Goal: Task Accomplishment & Management: Complete application form

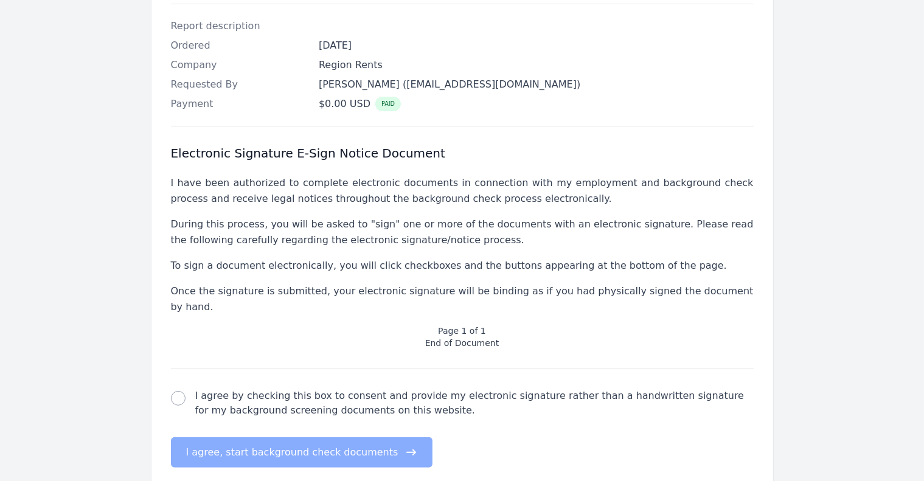
scroll to position [341, 0]
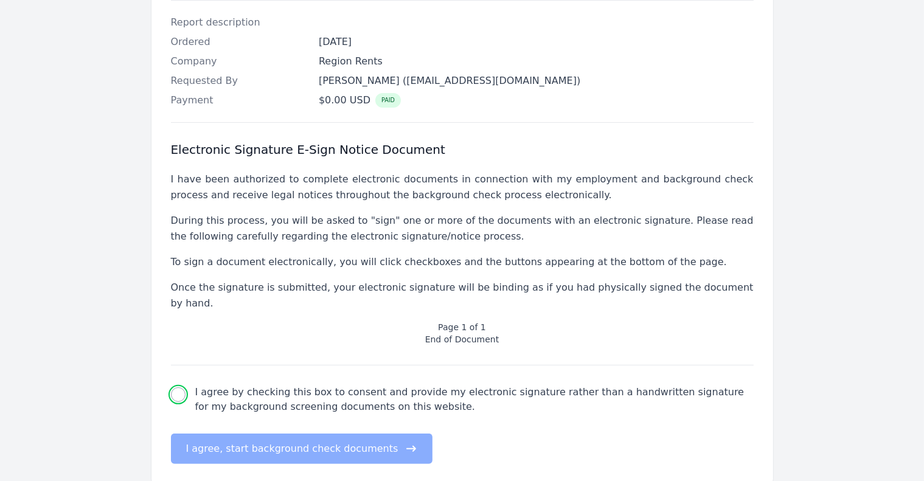
click at [180, 387] on input "I agree by checking this box to consent and provide my electronic signature rat…" at bounding box center [178, 394] width 15 height 15
checkbox input "true"
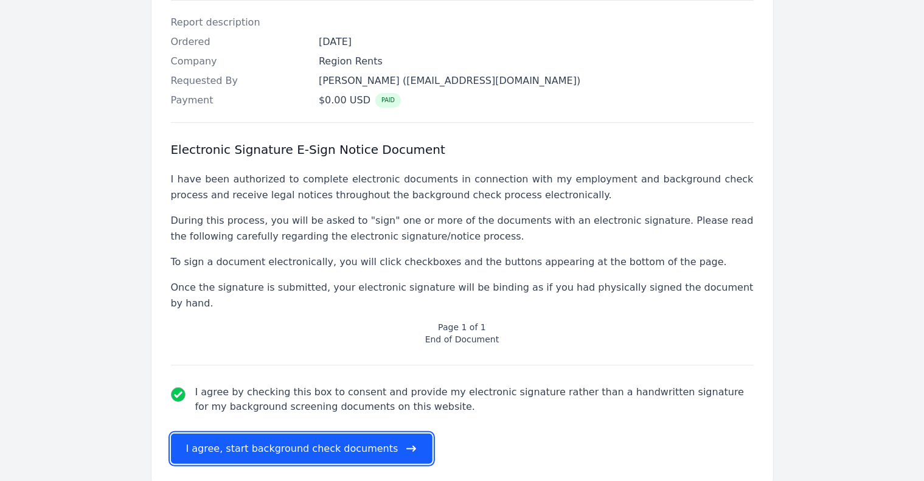
click at [283, 434] on button "I agree, start background check documents" at bounding box center [302, 449] width 262 height 30
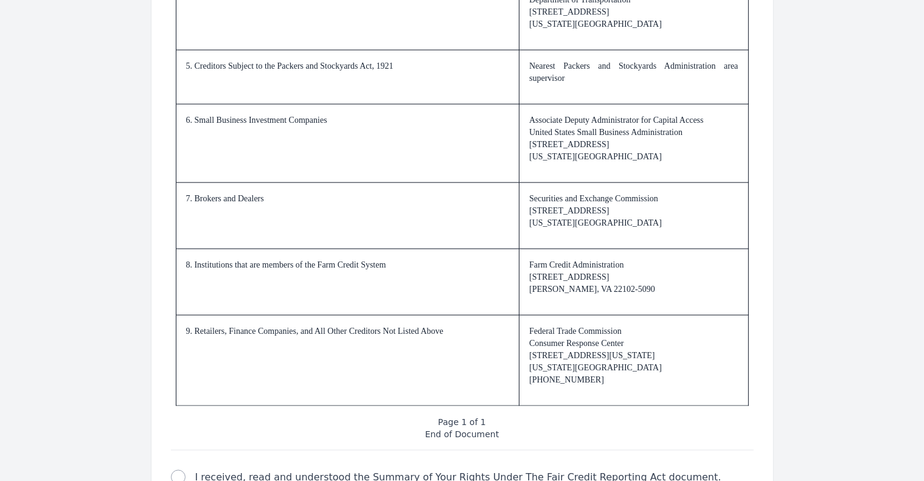
scroll to position [1824, 0]
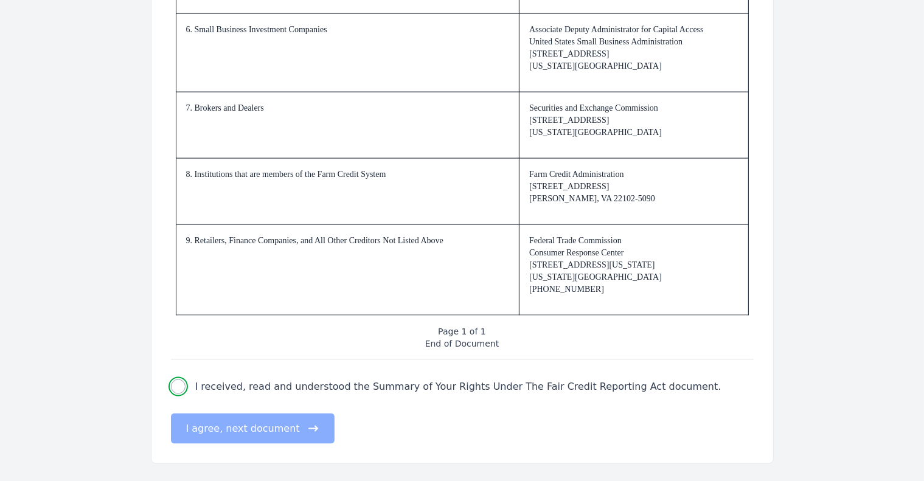
click at [180, 384] on input "I received, read and understood the Summary of Your Rights Under The Fair Credi…" at bounding box center [178, 386] width 15 height 15
checkbox input "true"
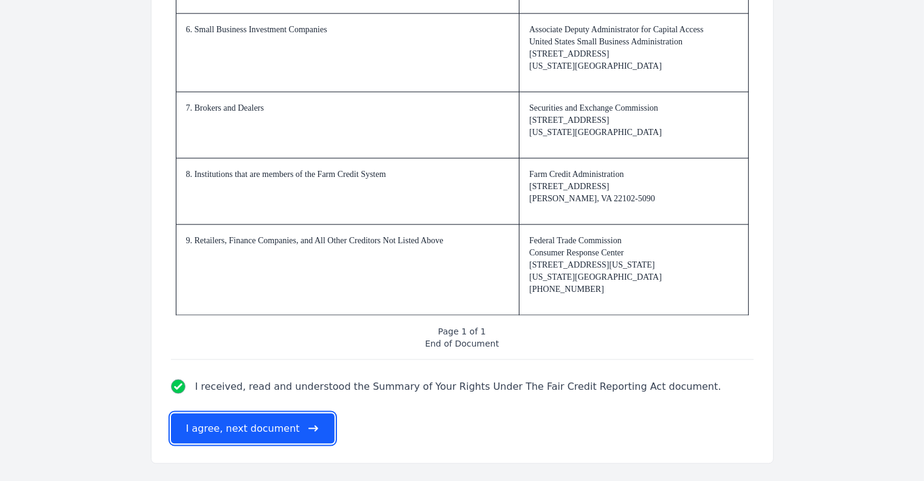
click at [246, 427] on button "I agree, next document" at bounding box center [253, 428] width 164 height 30
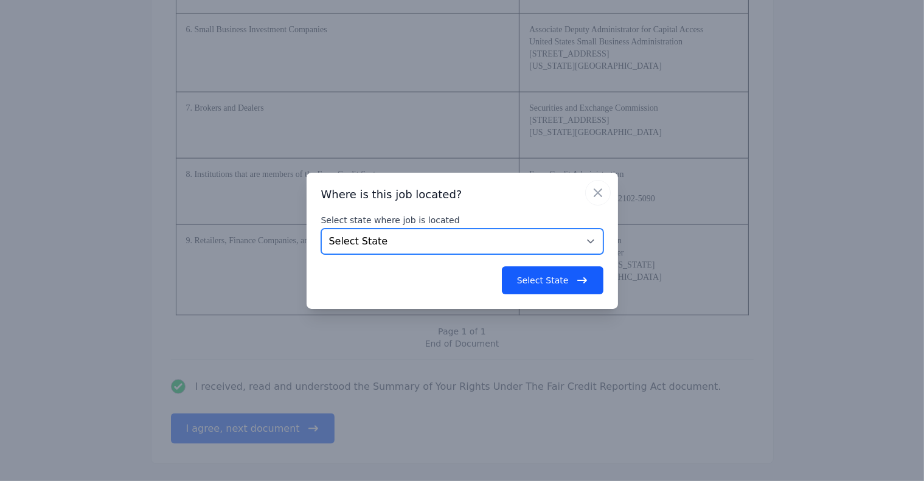
click at [589, 238] on select "Select State [US_STATE] [US_STATE] [US_STATE] [US_STATE] [US_STATE] [US_STATE] …" at bounding box center [462, 242] width 282 height 26
select select "VA"
click at [321, 229] on select "Select State [US_STATE] [US_STATE] [US_STATE] [US_STATE] [US_STATE] [US_STATE] …" at bounding box center [462, 242] width 282 height 26
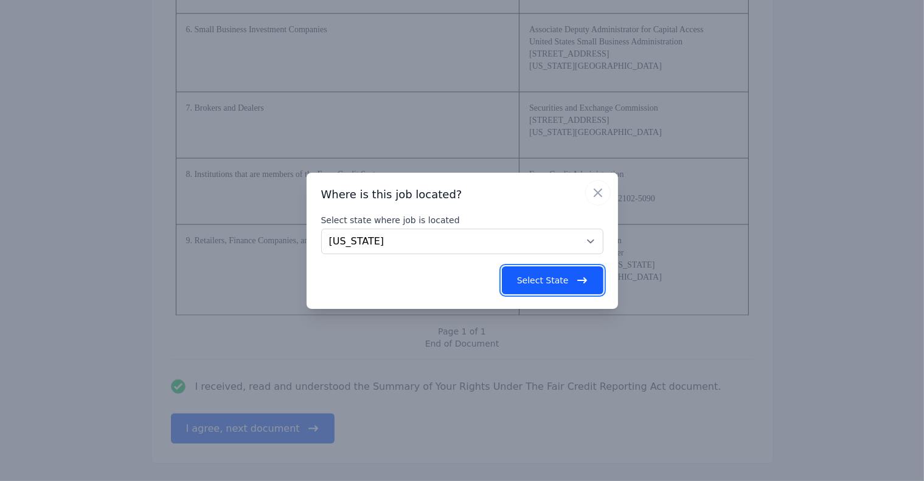
click at [559, 279] on button "Select State" at bounding box center [553, 280] width 102 height 28
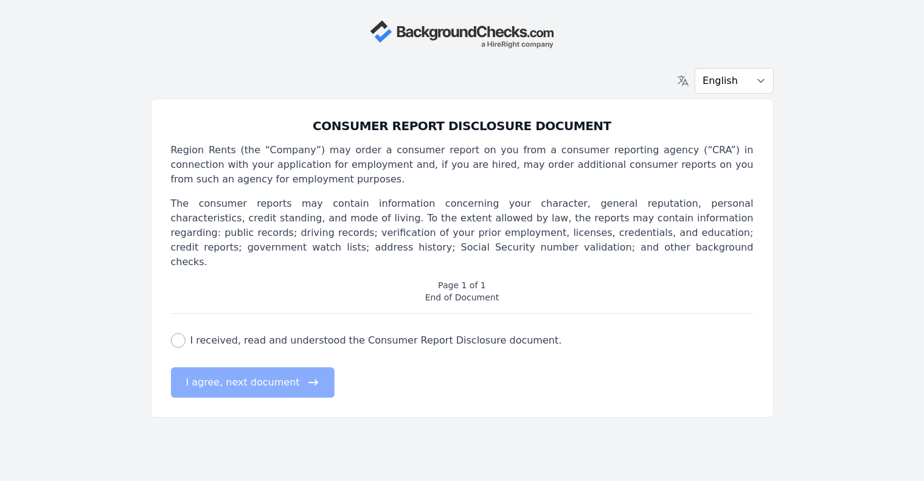
scroll to position [0, 0]
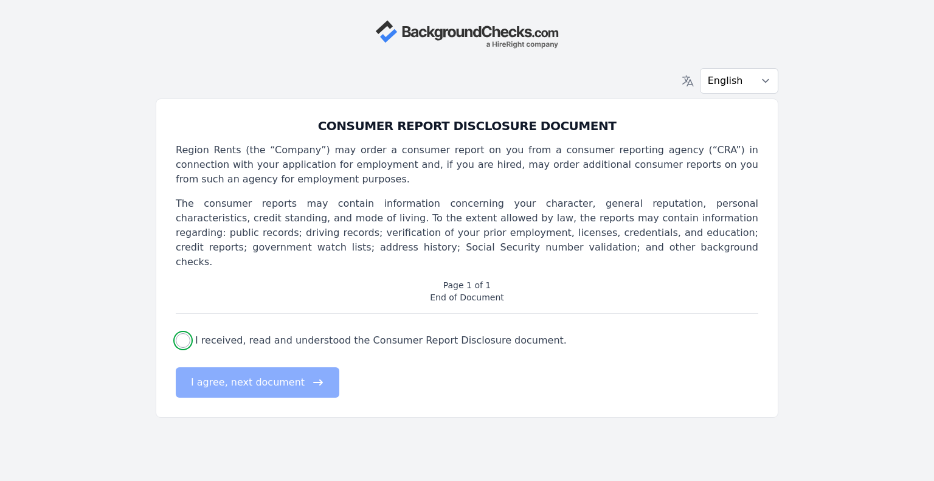
click at [187, 333] on input "I received, read and understood the Consumer Report Disclosure document." at bounding box center [183, 340] width 15 height 15
checkbox input "true"
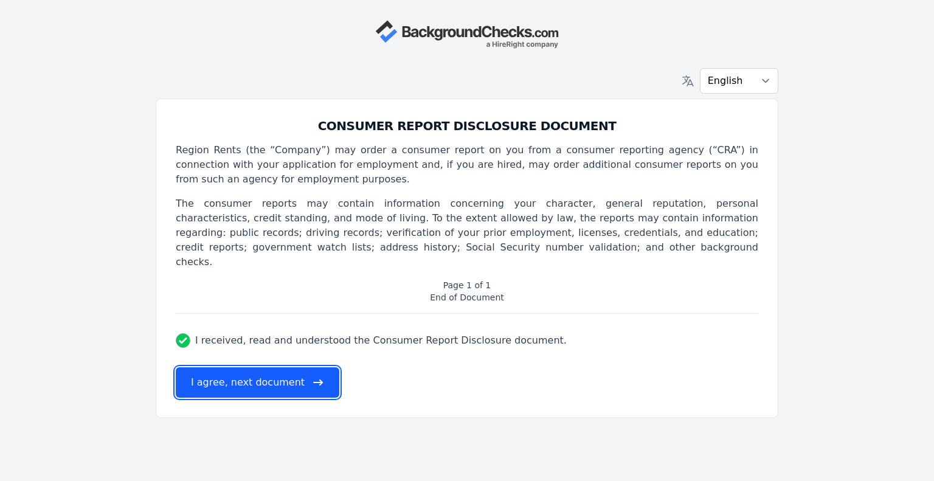
click at [254, 367] on button "I agree, next document" at bounding box center [258, 382] width 164 height 30
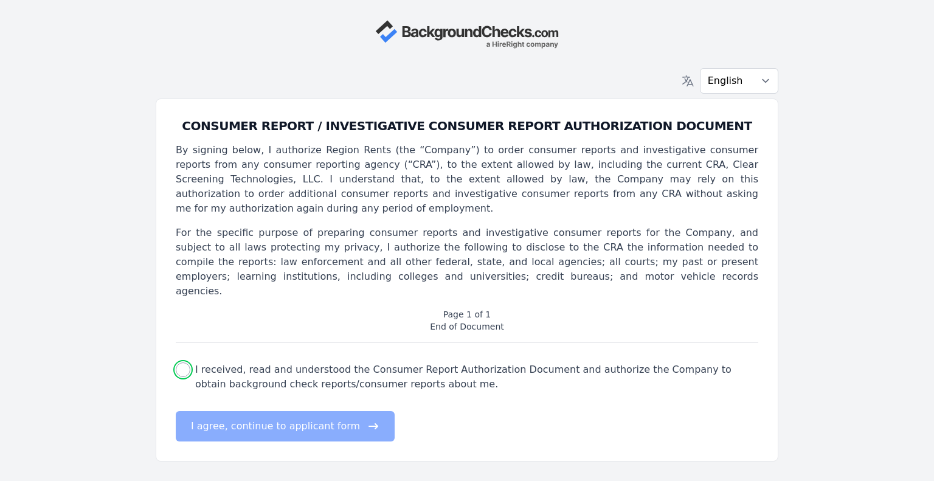
click at [182, 362] on input "I received, read and understood the Consumer Report Authorization Document and …" at bounding box center [183, 369] width 15 height 15
checkbox input "true"
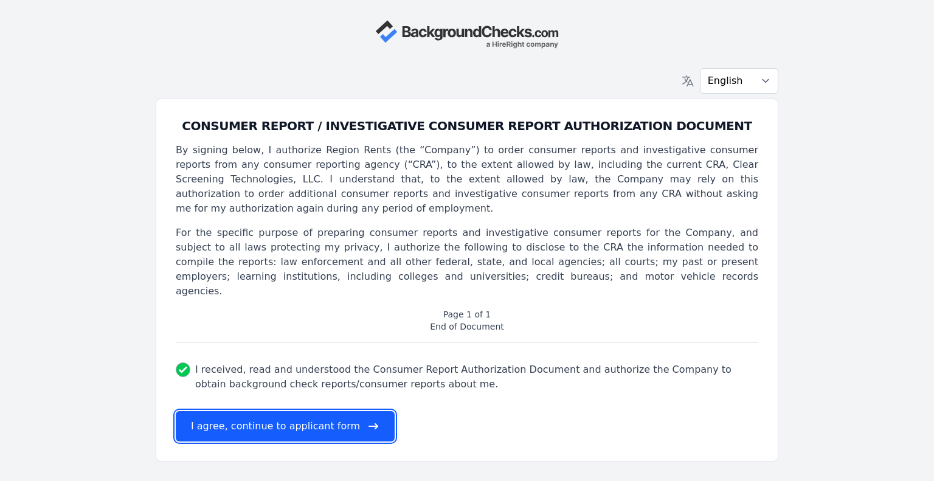
click at [283, 411] on button "I agree, continue to applicant form" at bounding box center [285, 426] width 219 height 30
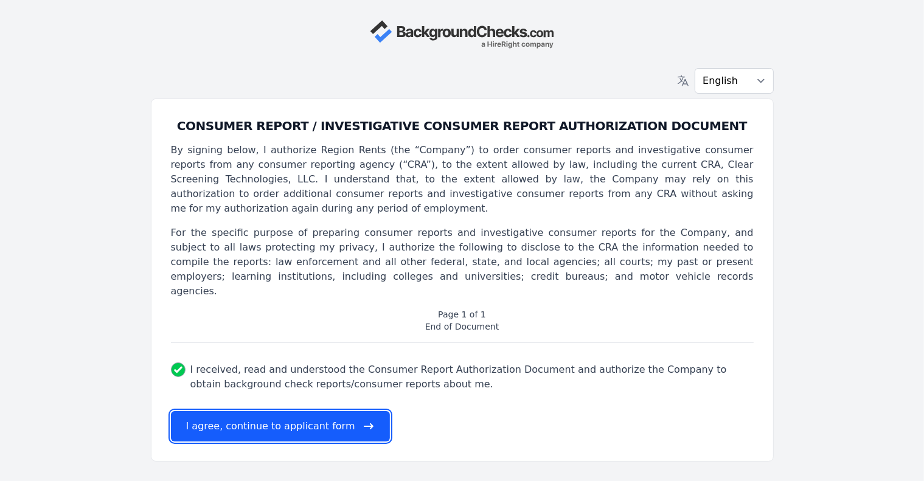
select select
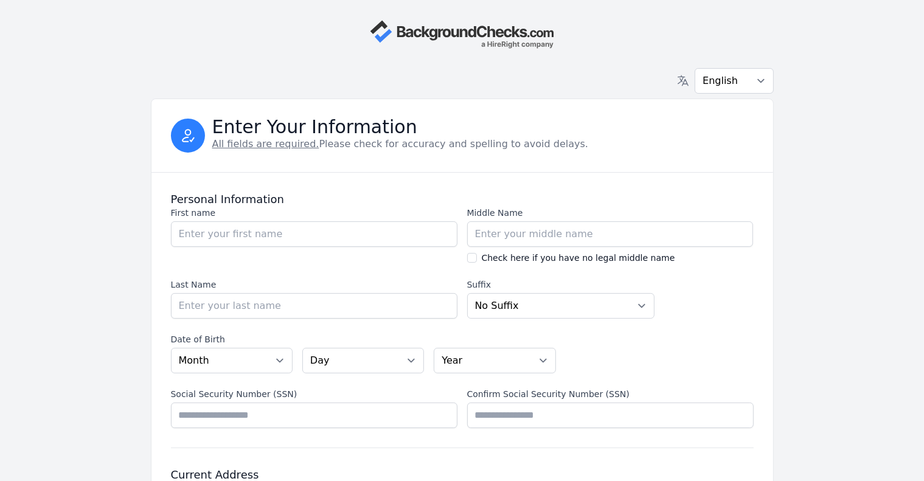
scroll to position [61, 0]
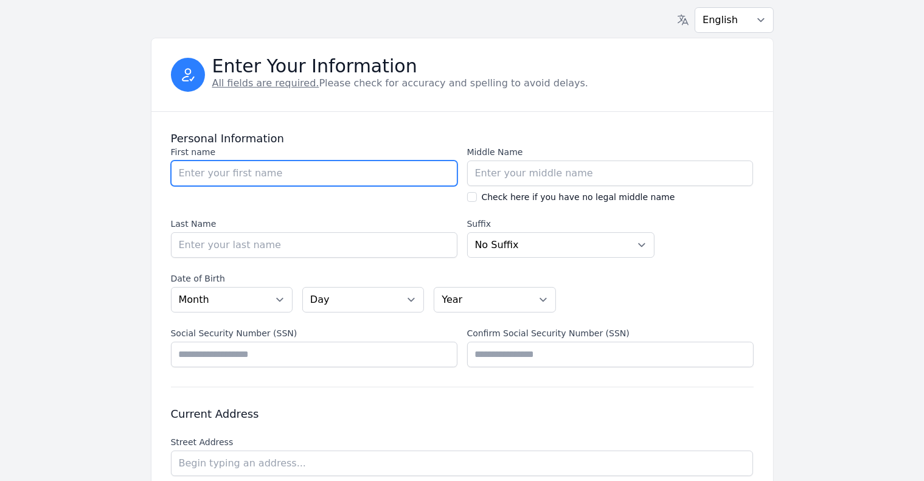
click at [199, 173] on input "First name" at bounding box center [314, 174] width 286 height 26
type input "[PERSON_NAME]"
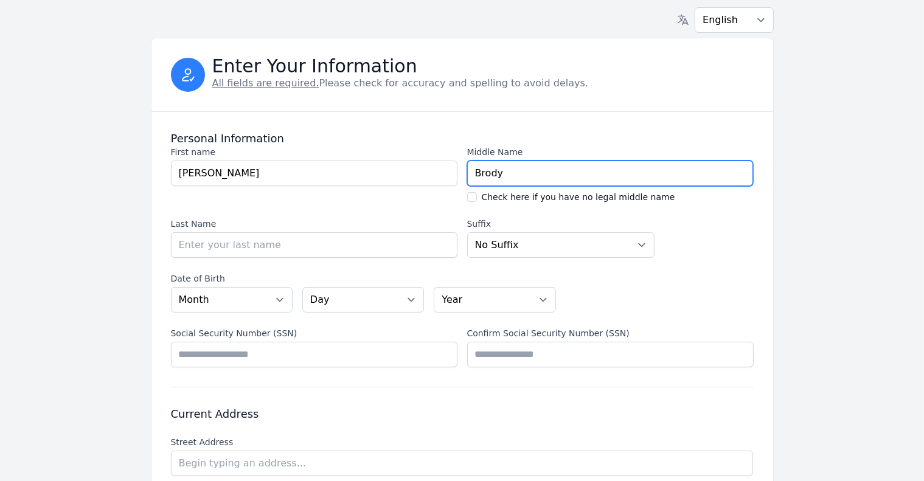
type input "Brody"
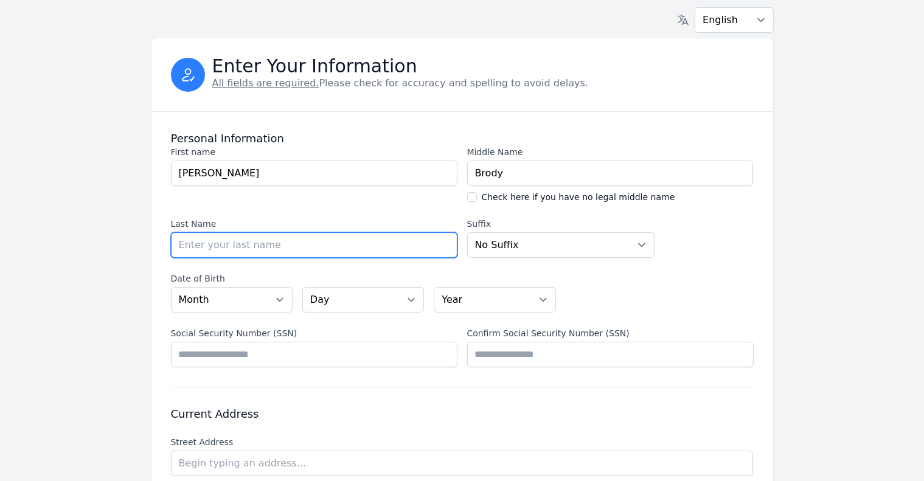
click at [198, 248] on input "Last Name" at bounding box center [314, 245] width 286 height 26
type input "[PERSON_NAME]"
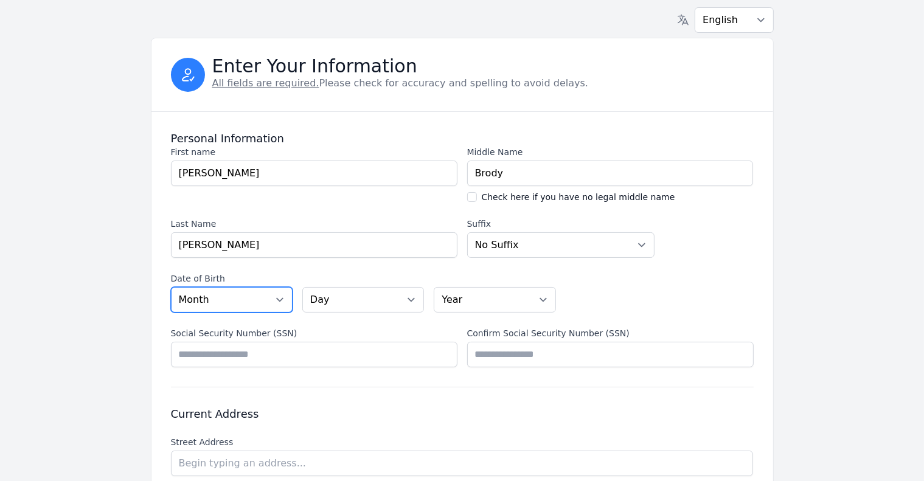
click at [279, 298] on select "Month [DATE] - [DATE] - [DATE] - [DATE] - [DATE] - [DATE] - [DATE] - [DATE] - […" at bounding box center [232, 300] width 122 height 26
select select "02"
click at [171, 287] on select "Month [DATE] - [DATE] - [DATE] - [DATE] - [DATE] - [DATE] - [DATE] - [DATE] - […" at bounding box center [232, 300] width 122 height 26
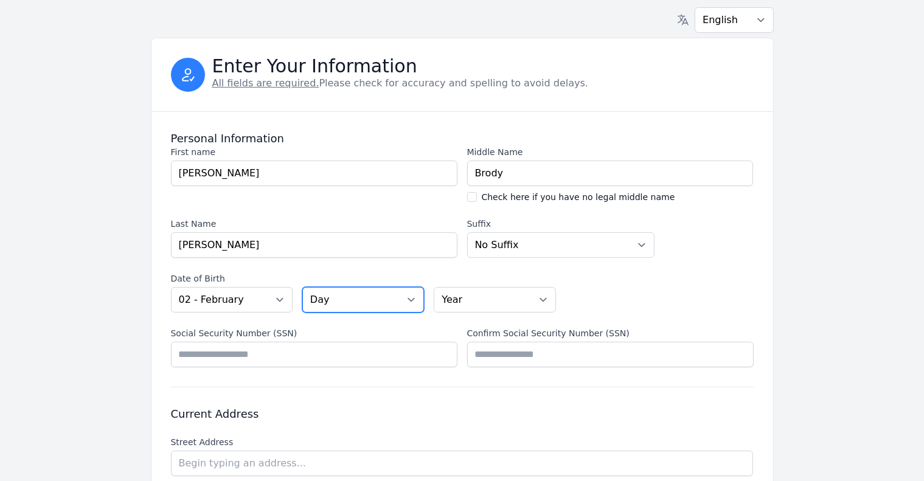
click at [410, 299] on select "Day 01 02 03 04 05 06 07 08 09 10 11 12 13 14 15 16 17 18 19 20 21 22 23 24 25 …" at bounding box center [363, 300] width 122 height 26
select select "08"
click at [302, 287] on select "Day 01 02 03 04 05 06 07 08 09 10 11 12 13 14 15 16 17 18 19 20 21 22 23 24 25 …" at bounding box center [363, 300] width 122 height 26
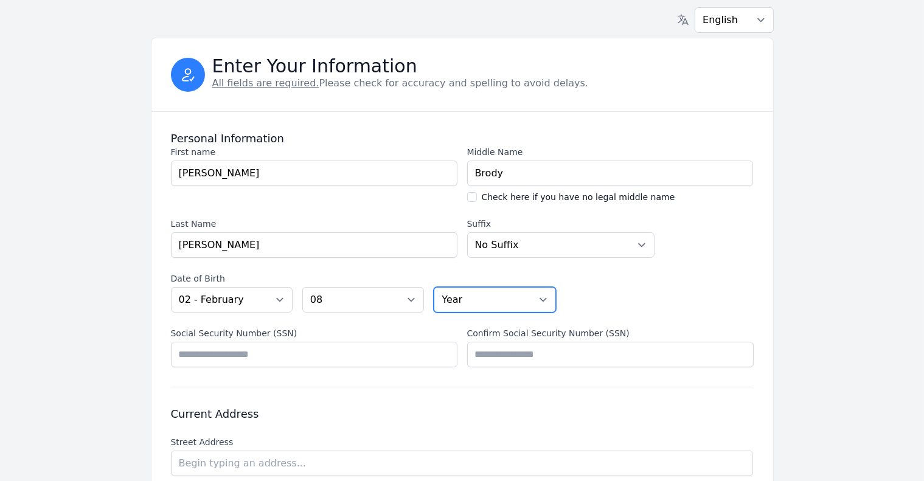
click at [545, 297] on select "Year [DATE] 2006 2005 2004 2003 2002 2001 2000 1999 1998 1997 1996 1995 1994 19…" at bounding box center [495, 300] width 122 height 26
select select "1972"
click at [434, 287] on select "Year [DATE] 2006 2005 2004 2003 2002 2001 2000 1999 1998 1997 1996 1995 1994 19…" at bounding box center [495, 300] width 122 height 26
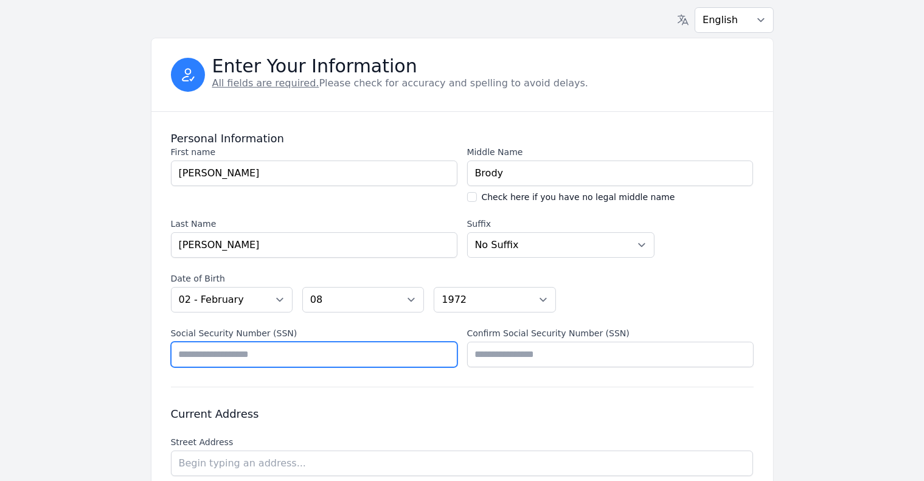
click at [228, 354] on input "Social Security Number (SSN)" at bounding box center [314, 355] width 286 height 26
type input "*********"
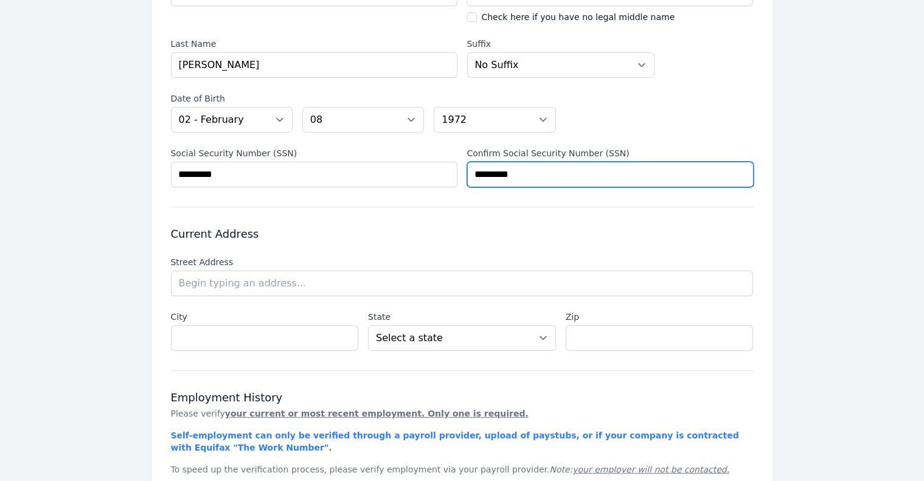
scroll to position [243, 0]
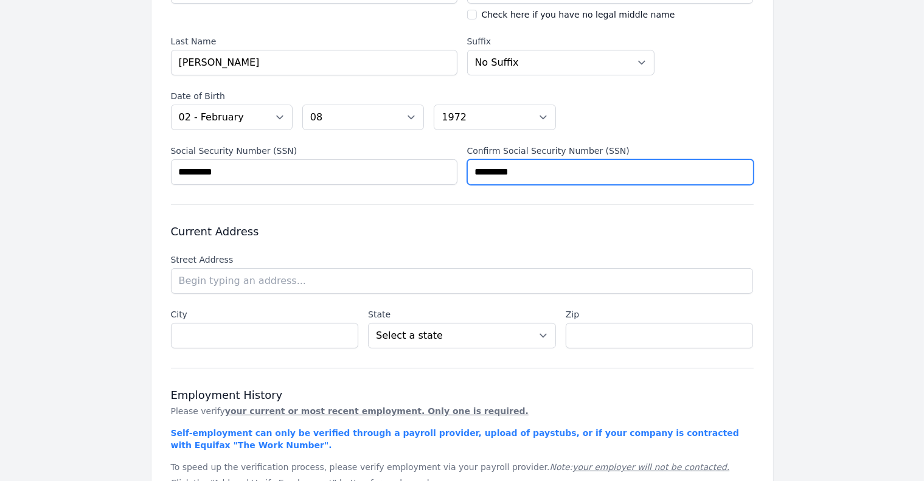
type input "*********"
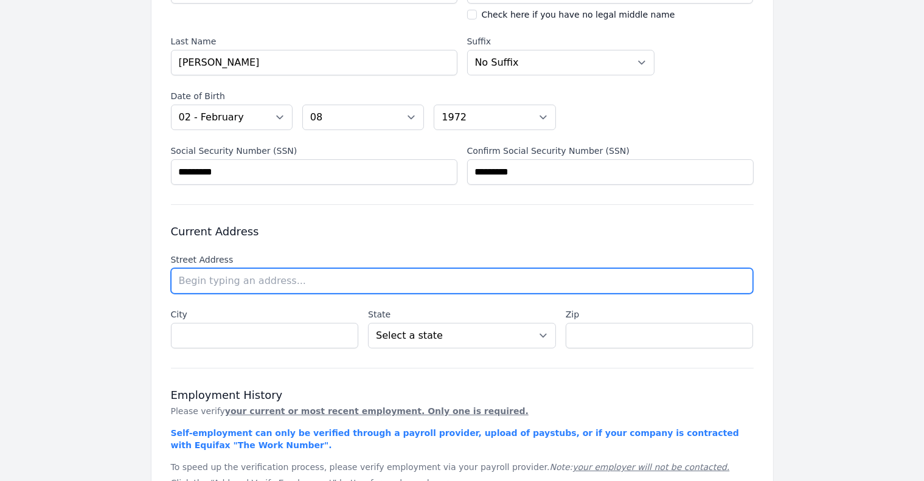
click at [215, 282] on input "text" at bounding box center [462, 281] width 583 height 26
type input "[STREET_ADDRESS]"
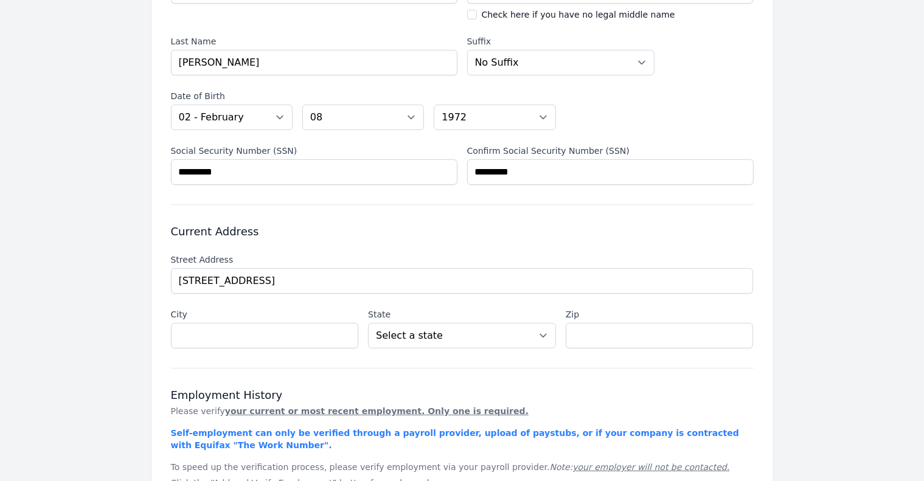
click at [0, 0] on li "[STREET_ADDRESS][PERSON_NAME]" at bounding box center [0, 0] width 0 height 0
type input "Currituck"
select select "NC"
type input "27929"
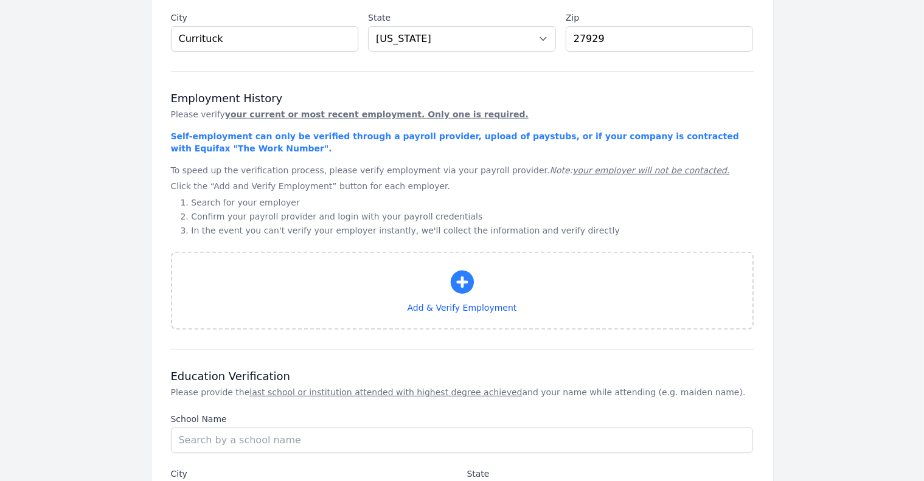
scroll to position [608, 0]
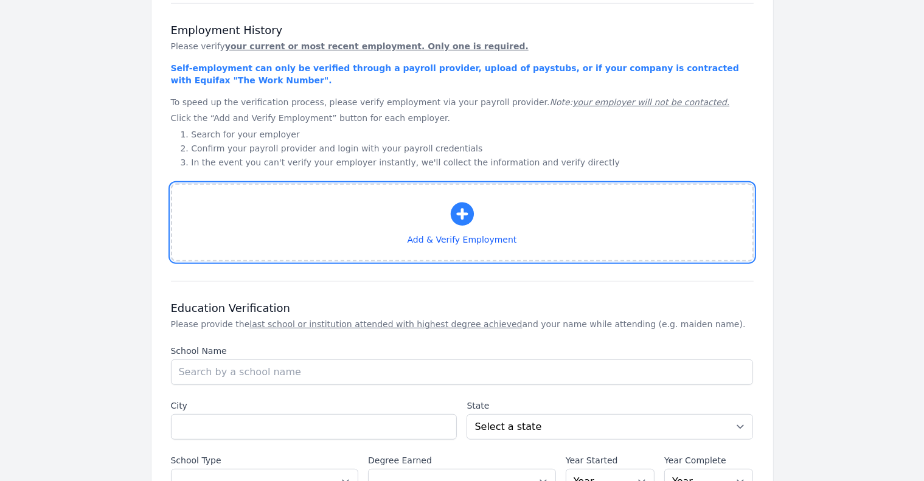
click at [457, 212] on icon "button" at bounding box center [462, 213] width 29 height 29
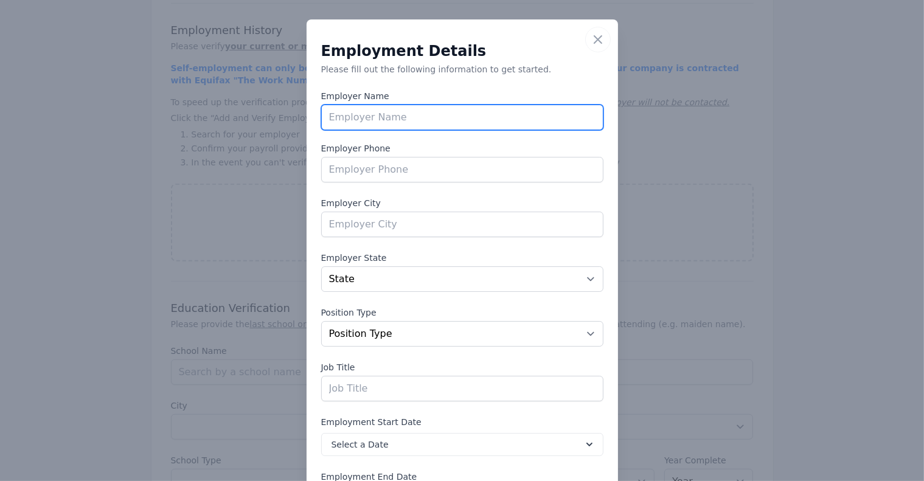
click at [369, 123] on input "text" at bounding box center [462, 118] width 282 height 26
type input "Region"
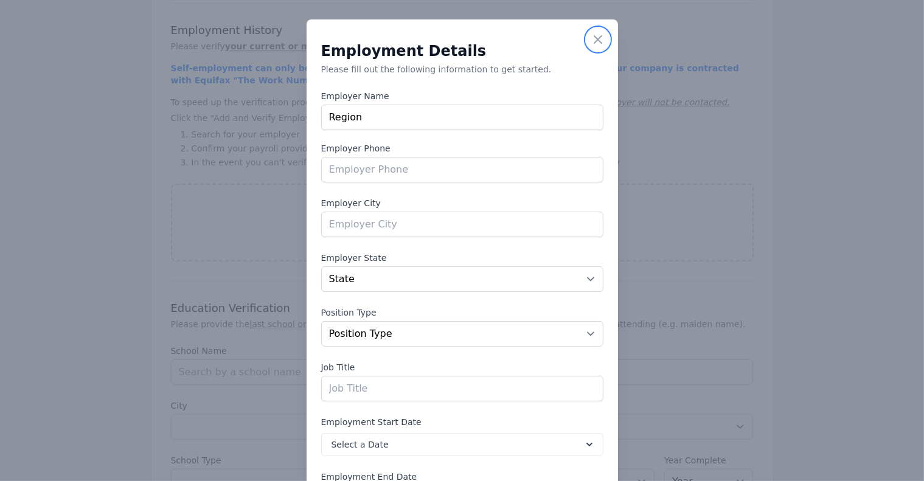
click at [596, 39] on icon "button" at bounding box center [597, 39] width 15 height 15
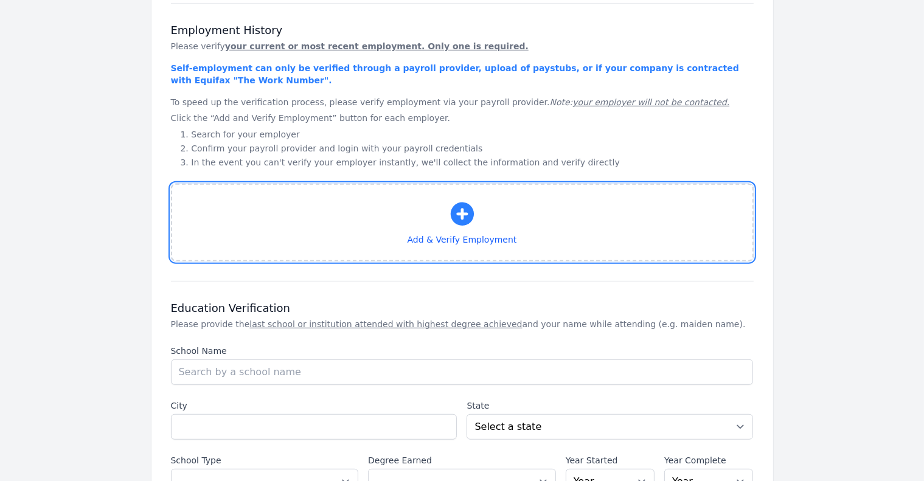
click at [464, 210] on icon "button" at bounding box center [462, 213] width 29 height 29
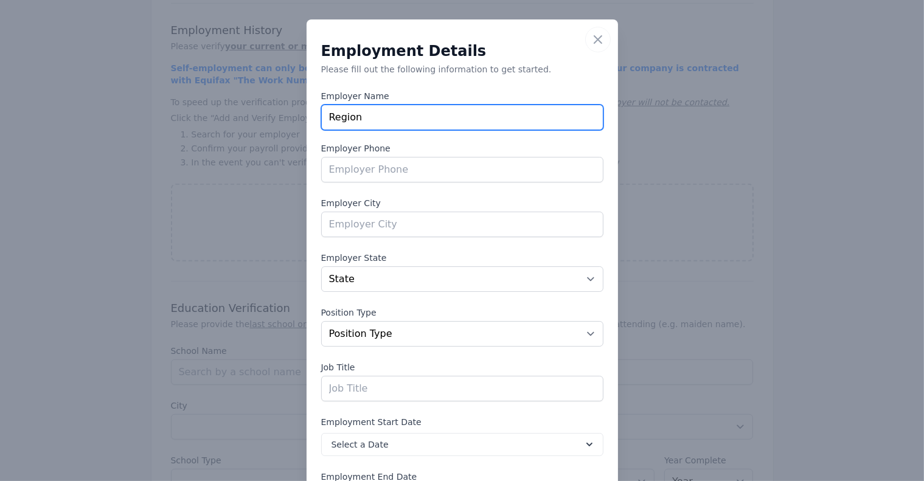
click at [386, 119] on input "Region" at bounding box center [462, 118] width 282 height 26
type input "Region Rents"
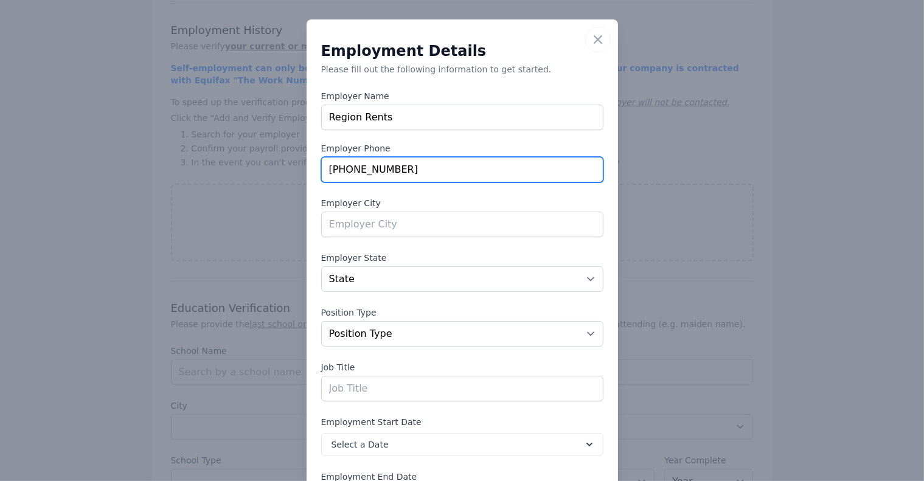
type input "[PHONE_NUMBER]"
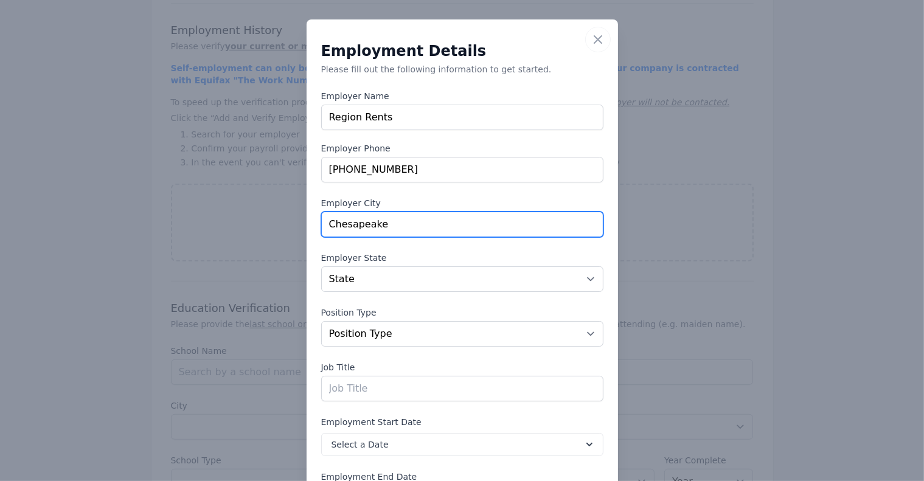
type input "Chesapeake"
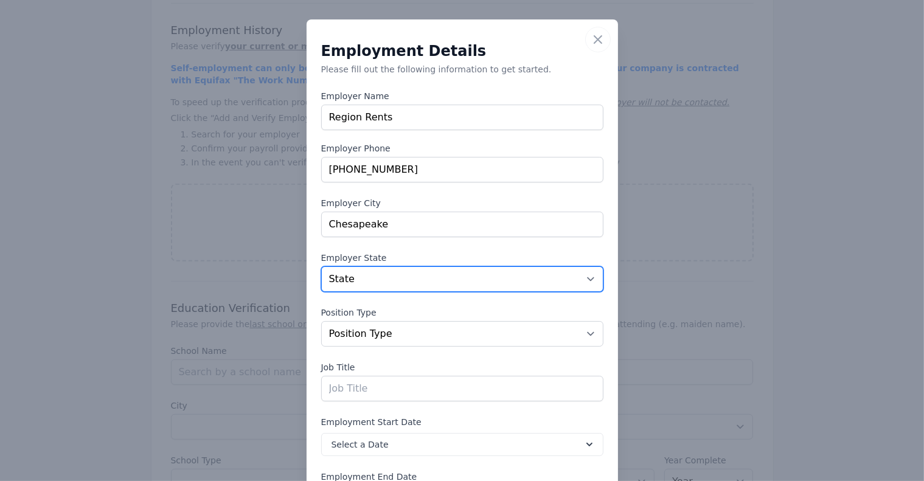
click at [586, 279] on select "State [US_STATE] [US_STATE] [US_STATE] [US_STATE] [US_STATE] [US_STATE] [US_STA…" at bounding box center [462, 279] width 282 height 26
select select "VA"
click at [321, 266] on select "State [US_STATE] [US_STATE] [US_STATE] [US_STATE] [US_STATE] [US_STATE] [US_STA…" at bounding box center [462, 279] width 282 height 26
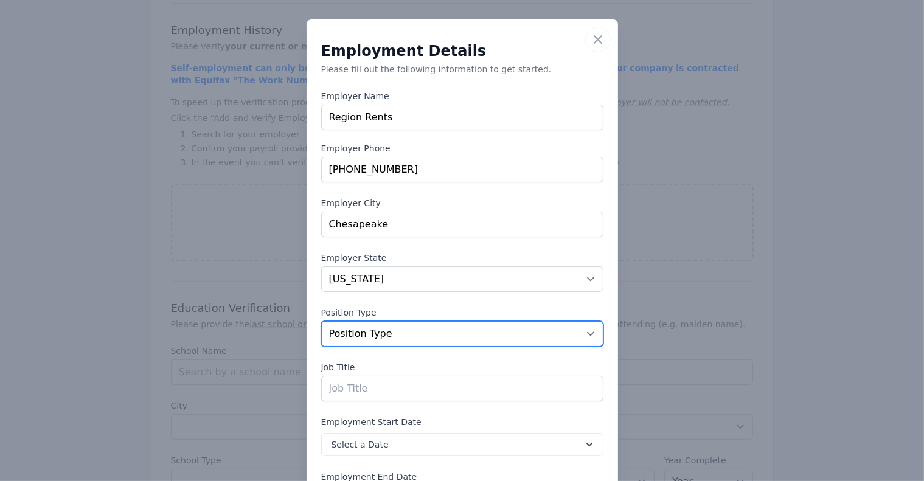
click at [581, 332] on select "Position Type Full Time Part time Self Employed Contract Internship Other" at bounding box center [462, 334] width 282 height 26
select select "fulltime"
click at [321, 321] on select "Position Type Full Time Part time Self Employed Contract Internship Other" at bounding box center [462, 334] width 282 height 26
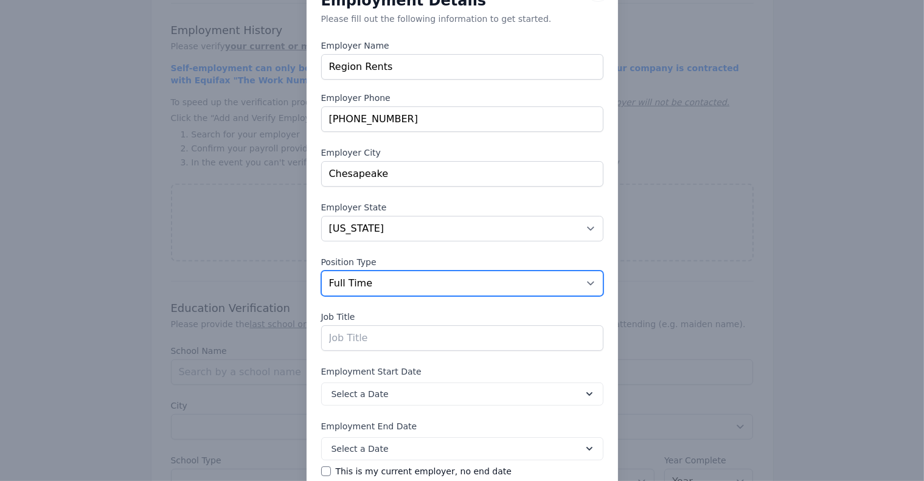
scroll to position [114, 0]
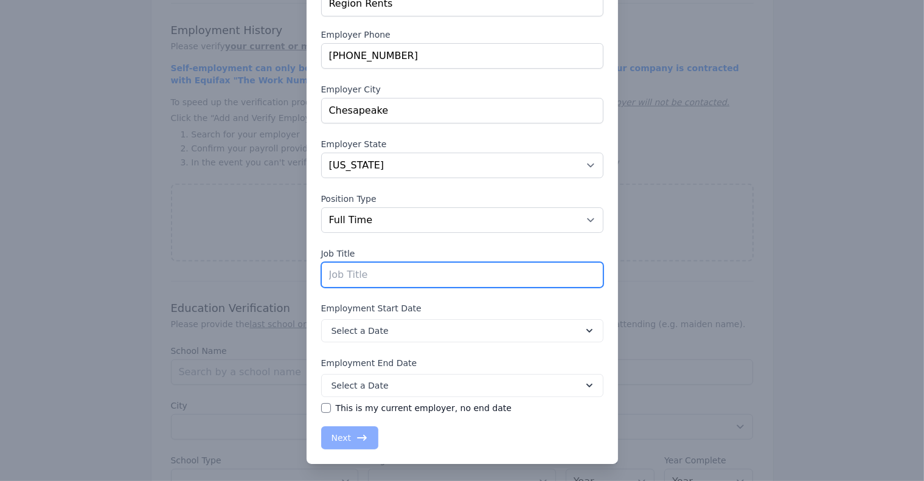
click at [351, 276] on input "text" at bounding box center [462, 275] width 282 height 26
type input "Managing Partner"
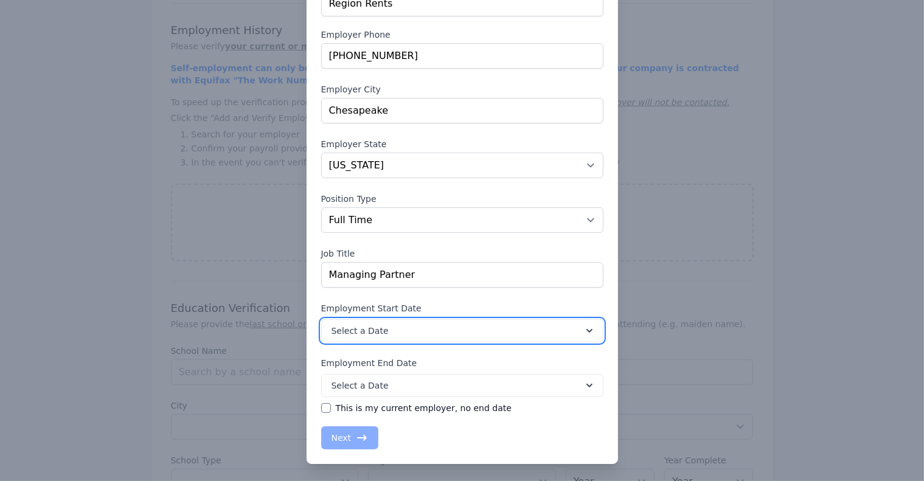
click at [585, 331] on icon at bounding box center [589, 331] width 12 height 12
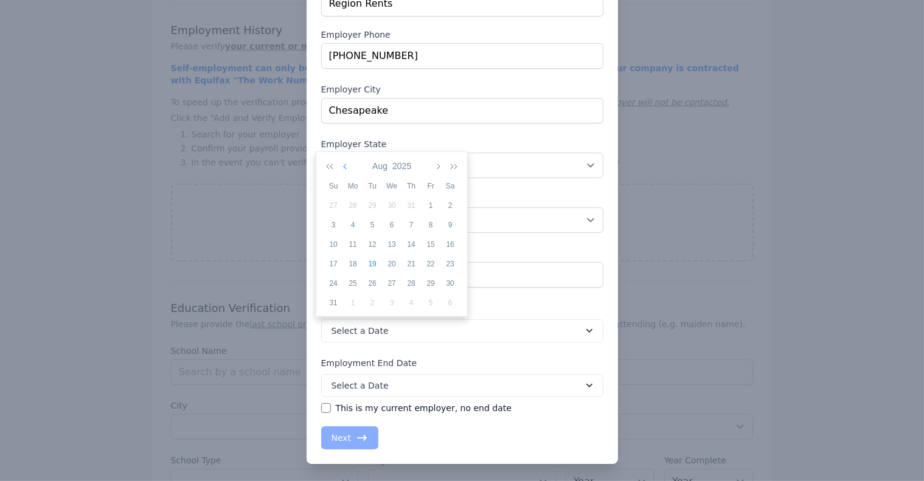
click at [347, 167] on icon "button" at bounding box center [346, 166] width 6 height 10
click at [346, 167] on icon "button" at bounding box center [346, 166] width 6 height 10
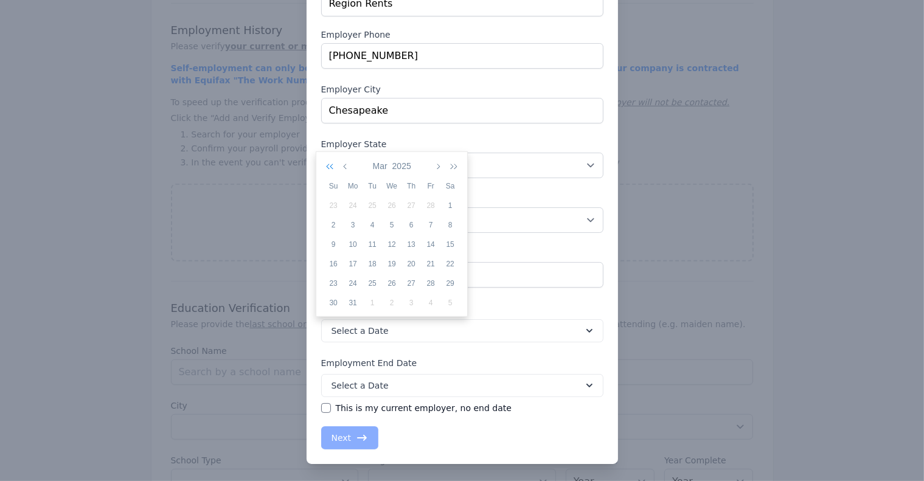
click at [328, 165] on icon "button" at bounding box center [332, 166] width 12 height 10
click at [330, 165] on icon "button" at bounding box center [332, 166] width 12 height 10
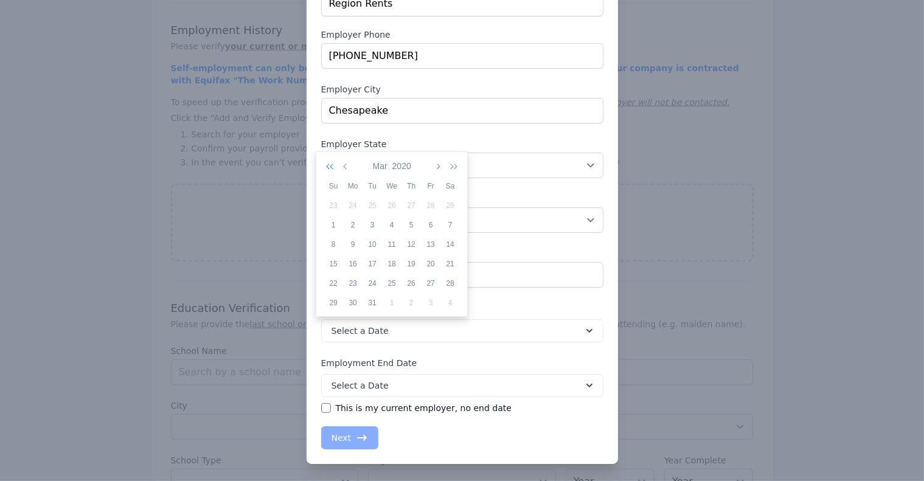
click at [330, 165] on icon "button" at bounding box center [332, 166] width 12 height 10
click at [347, 164] on icon "button" at bounding box center [346, 166] width 6 height 10
click at [438, 164] on icon "button" at bounding box center [437, 166] width 6 height 10
click at [440, 165] on icon "button" at bounding box center [437, 166] width 6 height 10
click at [372, 206] on div "2" at bounding box center [371, 205] width 19 height 11
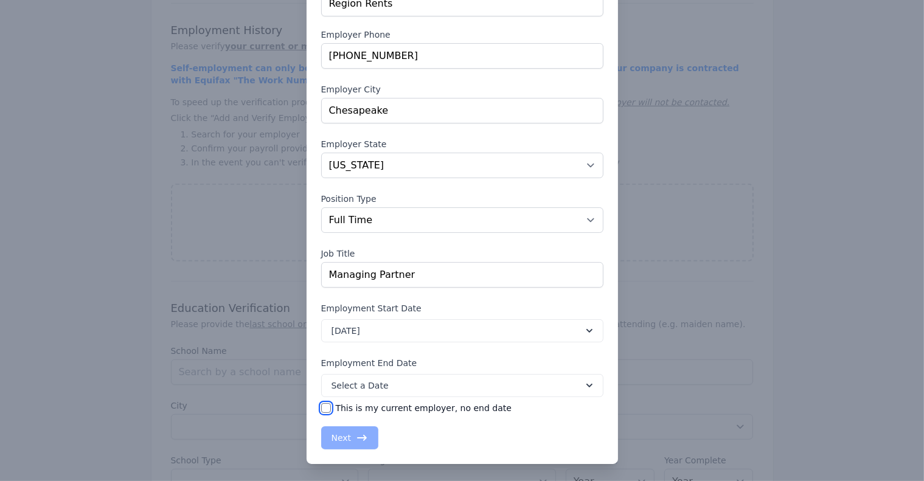
click at [321, 406] on input "This is my current employer, no end date" at bounding box center [326, 408] width 10 height 10
checkbox input "true"
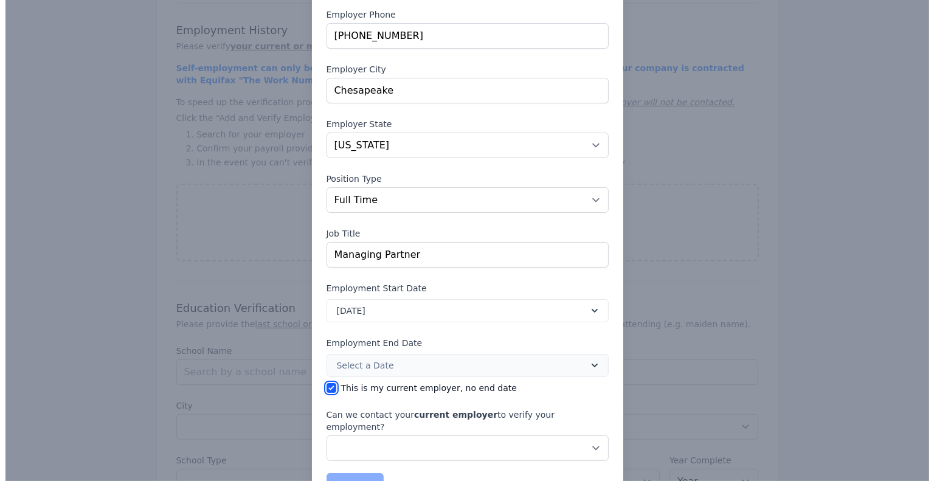
scroll to position [168, 0]
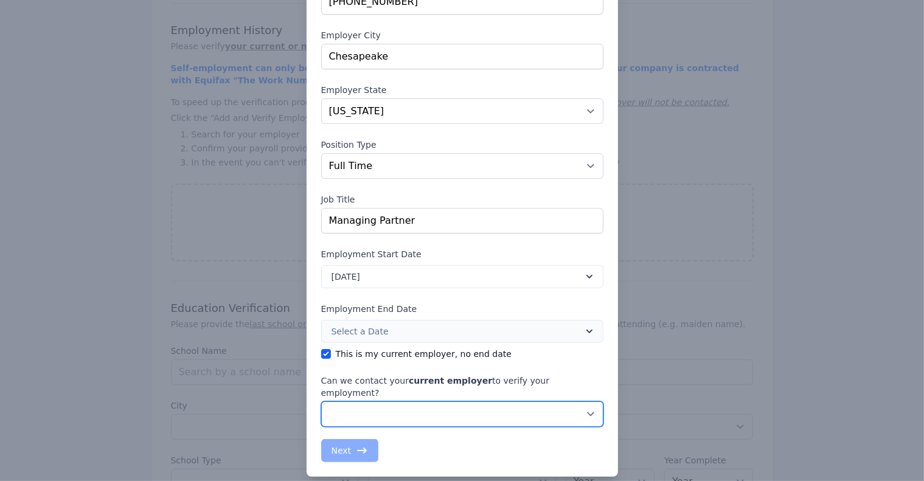
click at [586, 401] on select "No, do not contact my current employer Yes, you may contact my current employer" at bounding box center [462, 414] width 282 height 26
select select "false"
click at [321, 401] on select "No, do not contact my current employer Yes, you may contact my current employer" at bounding box center [462, 414] width 282 height 26
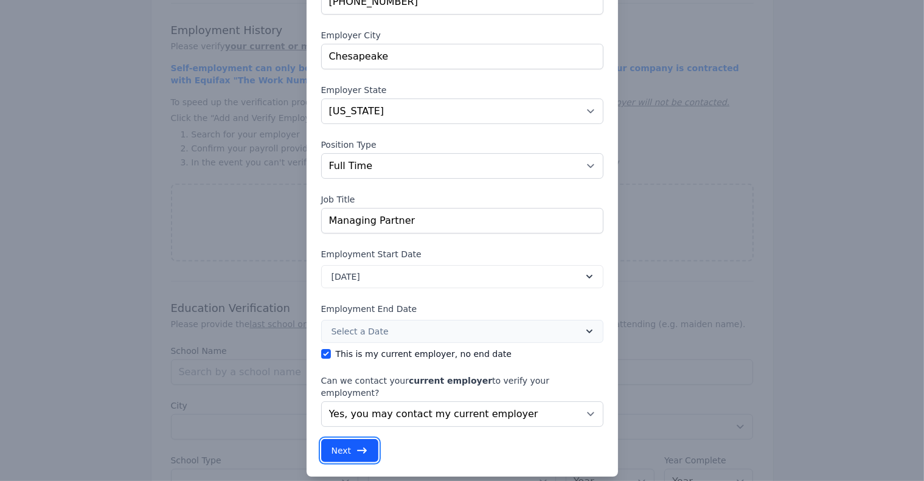
click at [346, 439] on button "Next" at bounding box center [350, 450] width 58 height 23
